Goal: Task Accomplishment & Management: Complete application form

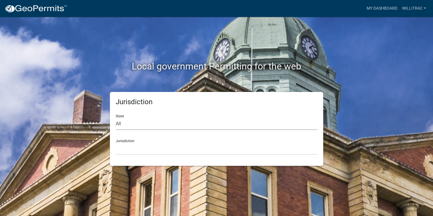
click at [141, 124] on select "All [US_STATE] [US_STATE] [US_STATE] [US_STATE] [US_STATE] [US_STATE] [US_STATE…" at bounding box center [217, 124] width 202 height 12
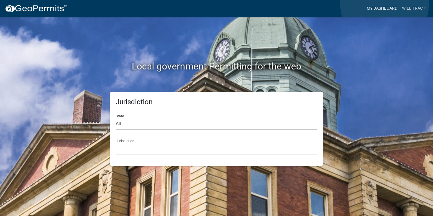
click at [385, 4] on link "My Dashboard" at bounding box center [381, 8] width 35 height 11
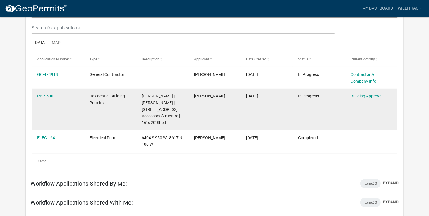
scroll to position [68, 0]
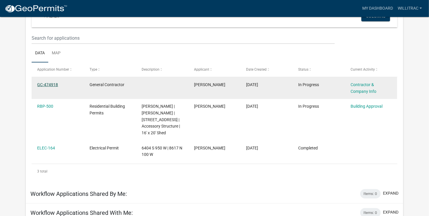
click at [47, 85] on link "GC-474918" at bounding box center [47, 84] width 21 height 5
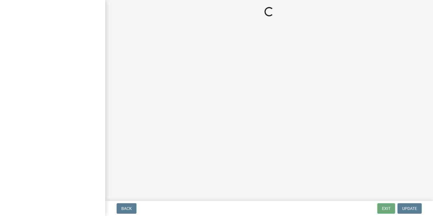
select select "IN"
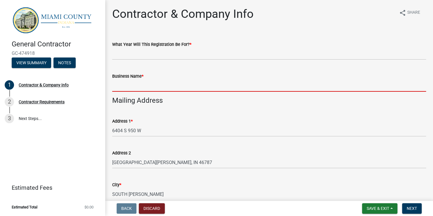
click at [134, 86] on input "Business Name *" at bounding box center [269, 86] width 314 height 12
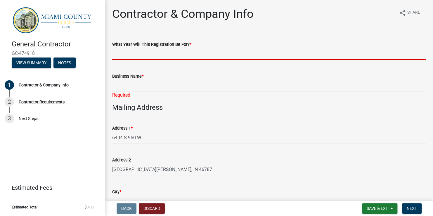
click at [156, 55] on input "What Year Will This Registration Be For? *" at bounding box center [269, 54] width 314 height 12
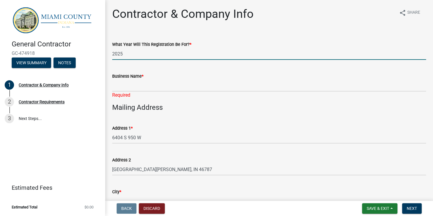
type input "2025"
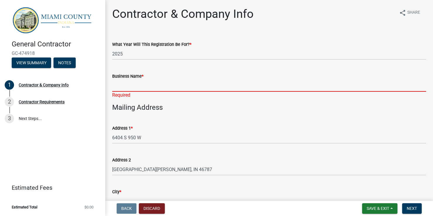
click at [138, 82] on input "Business Name *" at bounding box center [269, 86] width 314 height 12
click at [128, 85] on input "Business Name *" at bounding box center [269, 86] width 314 height 12
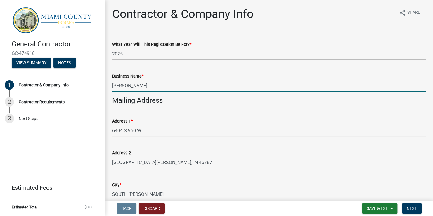
click at [129, 85] on input "[PERSON_NAME]" at bounding box center [269, 86] width 314 height 12
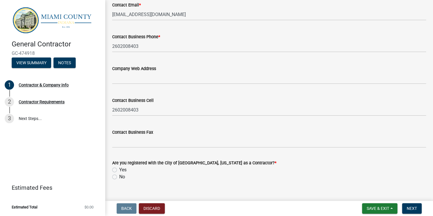
scroll to position [441, 0]
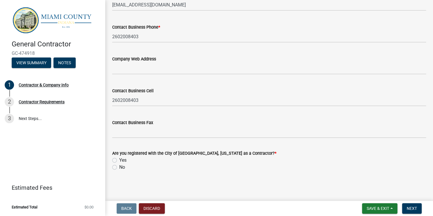
type input "[PERSON_NAME] Shed"
drag, startPoint x: 114, startPoint y: 167, endPoint x: 117, endPoint y: 170, distance: 3.7
click at [119, 168] on label "No" at bounding box center [122, 167] width 6 height 7
click at [119, 168] on input "No" at bounding box center [121, 166] width 4 height 4
radio input "true"
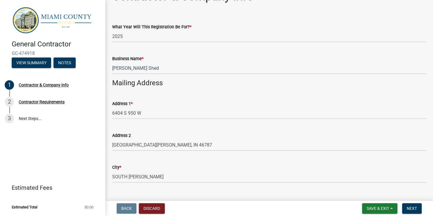
scroll to position [0, 0]
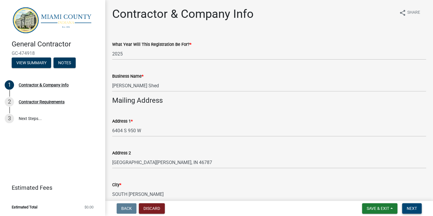
click at [410, 208] on span "Next" at bounding box center [412, 208] width 10 height 5
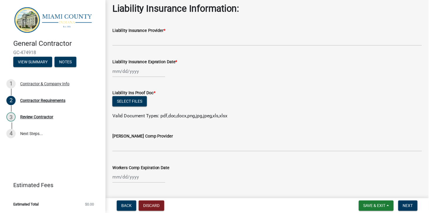
scroll to position [37, 0]
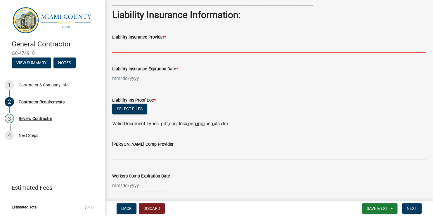
click at [132, 43] on input "Liability Insurance Provider *" at bounding box center [269, 47] width 314 height 12
click at [112, 78] on div at bounding box center [139, 79] width 54 height 12
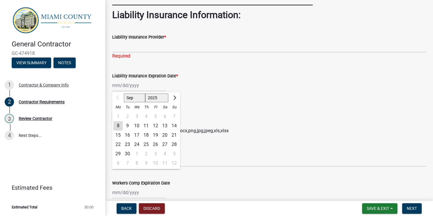
click at [213, 84] on div "Sep Oct Nov [DATE] 2026 2027 2028 2029 2030 2031 2032 2033 2034 2035 2036 2037 …" at bounding box center [269, 86] width 314 height 12
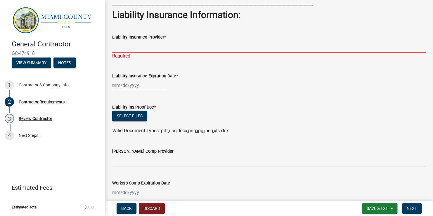
click at [128, 44] on input "Liability Insurance Provider *" at bounding box center [269, 47] width 314 height 12
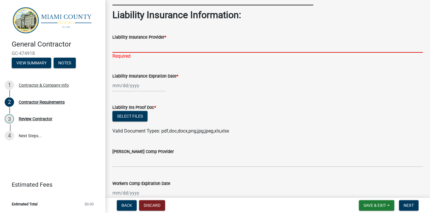
click at [145, 45] on input "Liability Insurance Provider *" at bounding box center [267, 47] width 310 height 12
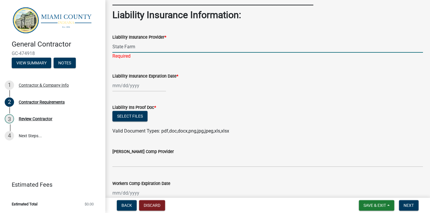
type input "State Farm"
click at [119, 88] on div at bounding box center [139, 86] width 54 height 12
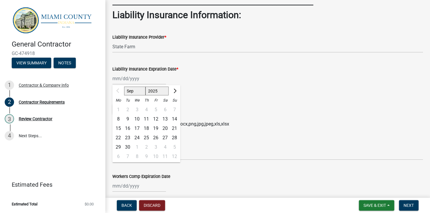
click at [184, 71] on div "Liability Insurance Expration Date *" at bounding box center [267, 69] width 310 height 7
click at [119, 79] on div "Sep Oct Nov [DATE] 2026 2027 2028 2029 2030 2031 2032 2033 2034 2035 2036 2037 …" at bounding box center [139, 79] width 54 height 12
click at [174, 92] on span "Next month" at bounding box center [174, 91] width 4 height 4
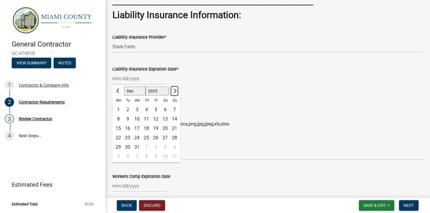
click at [174, 92] on span "Next month" at bounding box center [174, 91] width 4 height 4
select select "1"
select select "2026"
click at [174, 92] on span "Next month" at bounding box center [174, 91] width 4 height 4
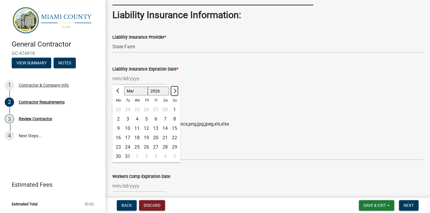
click at [174, 92] on span "Next month" at bounding box center [174, 91] width 4 height 4
select select "7"
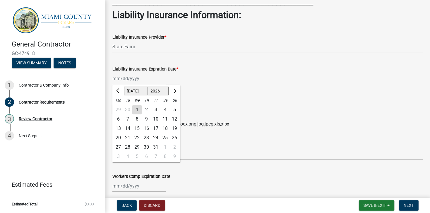
click at [138, 118] on div "8" at bounding box center [136, 118] width 9 height 9
type input "[DATE]"
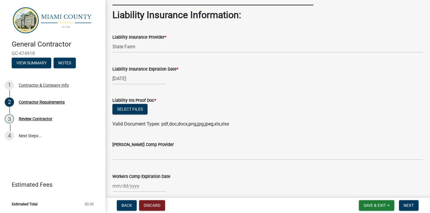
click at [230, 90] on form "Liability Ins Proof Doc * Select files Valid Document Types: pdf,doc,docx,png,j…" at bounding box center [267, 109] width 310 height 38
click at [133, 108] on button "Select files" at bounding box center [129, 109] width 35 height 11
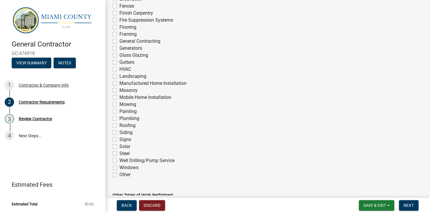
scroll to position [444, 0]
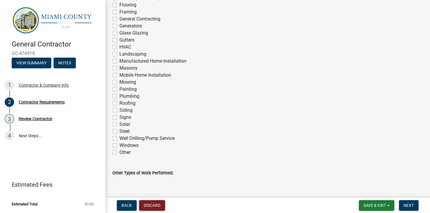
click at [119, 152] on label "Other" at bounding box center [124, 152] width 11 height 7
click at [119, 152] on input "Other" at bounding box center [121, 151] width 4 height 4
checkbox input "true"
checkbox input "false"
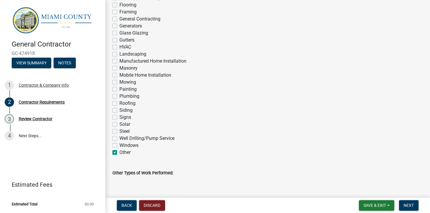
checkbox input "false"
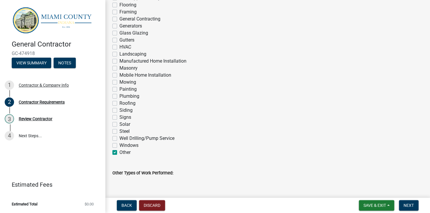
checkbox input "false"
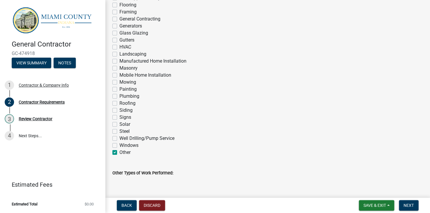
checkbox input "false"
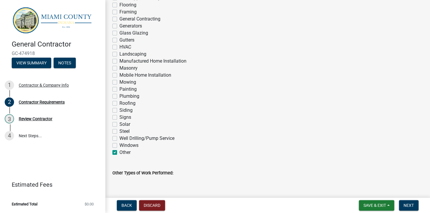
checkbox input "false"
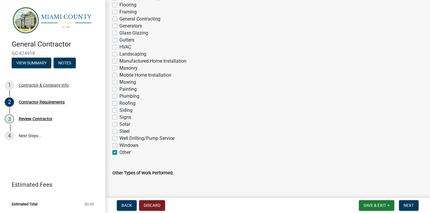
checkbox input "false"
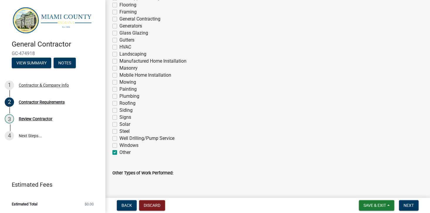
checkbox input "false"
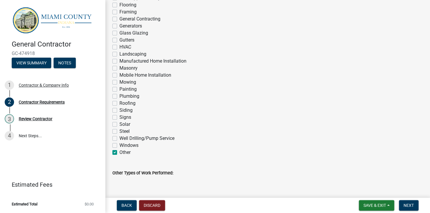
checkbox input "true"
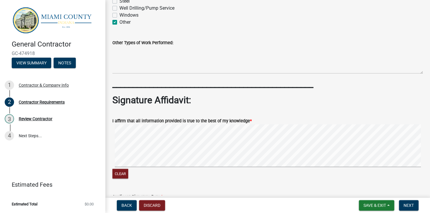
scroll to position [567, 0]
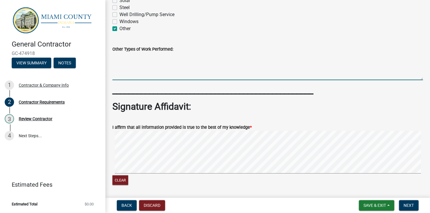
click at [141, 76] on textarea "Other Types of Work Performed:" at bounding box center [267, 66] width 310 height 27
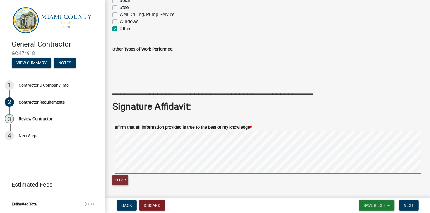
click at [124, 178] on button "Clear" at bounding box center [120, 180] width 16 height 10
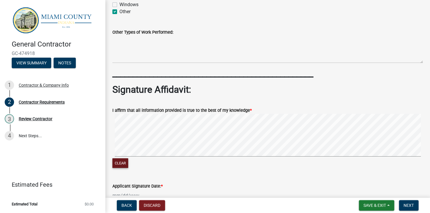
scroll to position [618, 0]
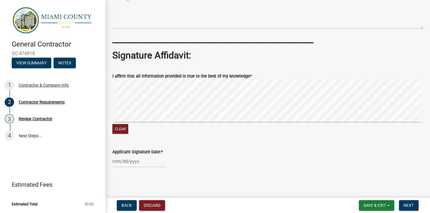
select select "9"
select select "2025"
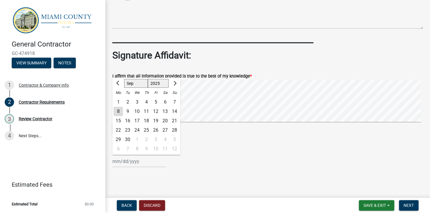
click at [127, 159] on div "[PERSON_NAME] Feb Mar Apr [PERSON_NAME][DATE] Oct Nov [DATE] 1526 1527 1528 152…" at bounding box center [139, 161] width 54 height 12
click at [116, 111] on div "8" at bounding box center [117, 111] width 9 height 9
type input "[DATE]"
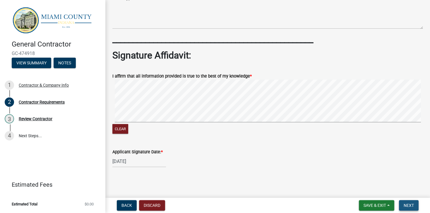
click at [406, 204] on span "Next" at bounding box center [408, 205] width 10 height 5
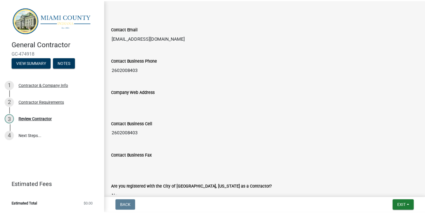
scroll to position [431, 0]
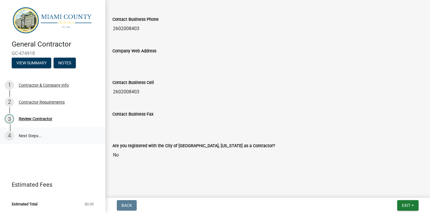
click at [32, 135] on link "4 Next Steps..." at bounding box center [52, 135] width 105 height 17
click at [403, 202] on button "Exit" at bounding box center [407, 205] width 21 height 11
click at [387, 188] on button "Save & Exit" at bounding box center [394, 190] width 47 height 14
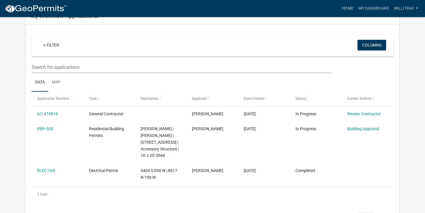
scroll to position [54, 0]
